Goal: Transaction & Acquisition: Purchase product/service

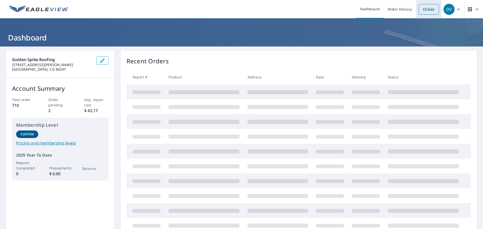
click at [428, 9] on link "Order" at bounding box center [429, 9] width 20 height 11
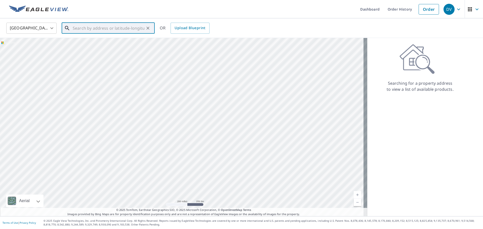
drag, startPoint x: 135, startPoint y: 32, endPoint x: 137, endPoint y: 29, distance: 3.9
click at [137, 29] on input "text" at bounding box center [109, 28] width 72 height 14
click at [88, 42] on span "[STREET_ADDRESS]" at bounding box center [111, 43] width 79 height 6
type input "[STREET_ADDRESS]"
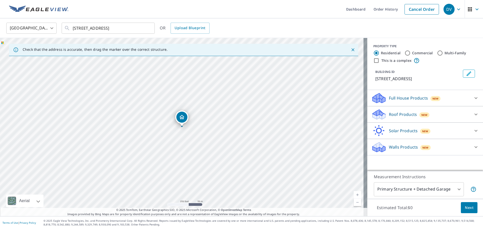
click at [393, 97] on p "Full House Products" at bounding box center [408, 98] width 39 height 6
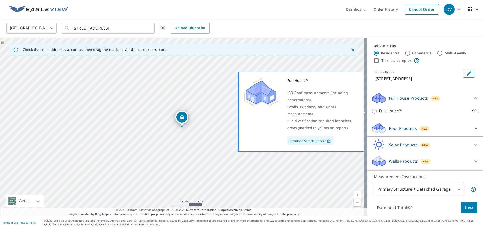
click at [372, 112] on input "Full House™ $91" at bounding box center [376, 111] width 8 height 6
checkbox input "true"
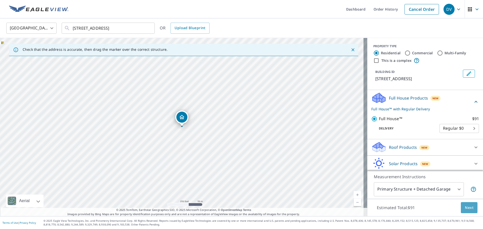
click at [467, 206] on span "Next" at bounding box center [469, 208] width 9 height 6
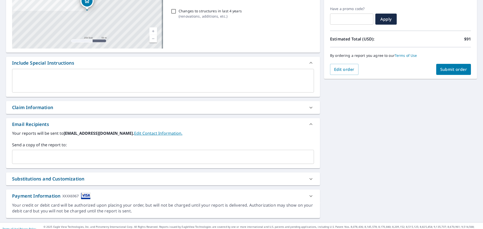
scroll to position [88, 0]
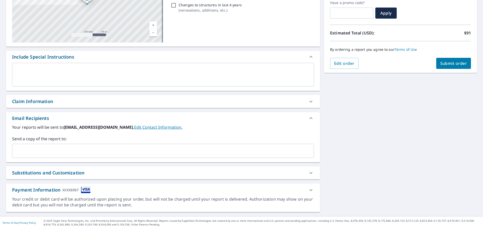
click at [90, 151] on input "text" at bounding box center [159, 151] width 290 height 10
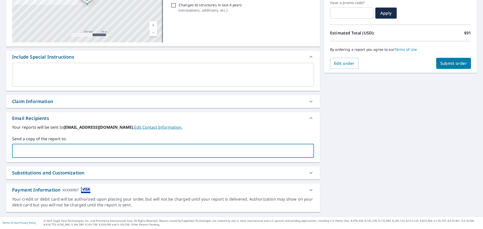
type input "[EMAIL_ADDRESS][DOMAIN_NAME]"
click at [446, 63] on span "Submit order" at bounding box center [454, 64] width 27 height 6
checkbox input "true"
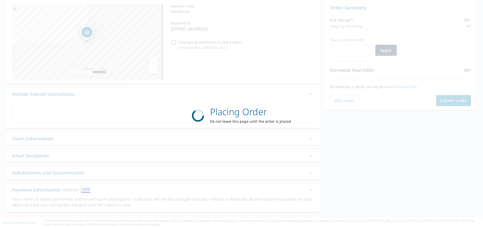
scroll to position [50, 0]
